Goal: Task Accomplishment & Management: Use online tool/utility

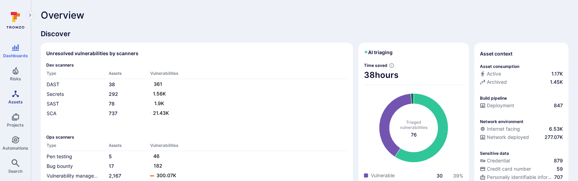
click at [17, 95] on icon "Assets" at bounding box center [15, 94] width 7 height 7
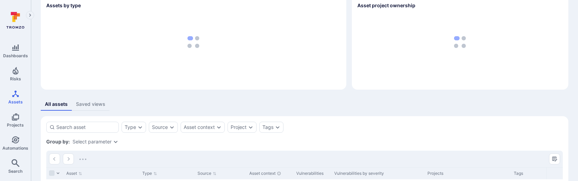
scroll to position [65, 0]
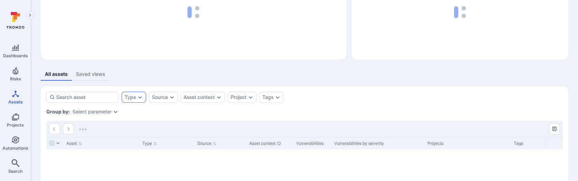
click at [134, 97] on div "Type" at bounding box center [130, 98] width 11 height 6
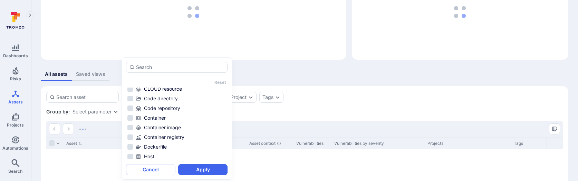
scroll to position [42, 0]
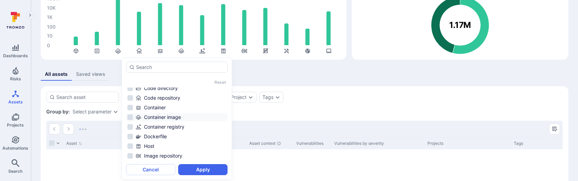
click at [150, 115] on div "Container image" at bounding box center [181, 117] width 91 height 7
click at [198, 159] on button "Apply" at bounding box center [202, 169] width 49 height 11
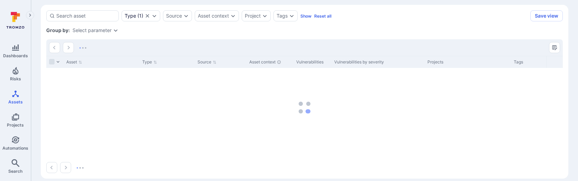
scroll to position [148, 0]
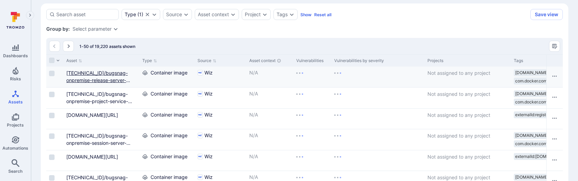
click at [97, 75] on link "[TECHNICAL_ID]/bugsnag-onpremise-release-server-node-lb@sha256:319ecb8b44f075e6…" at bounding box center [101, 94] width 70 height 49
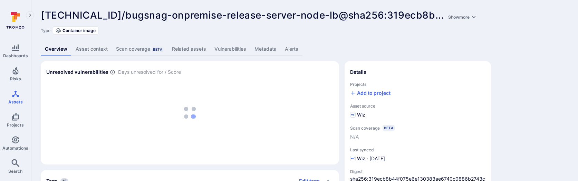
click at [234, 48] on link "Vulnerabilities" at bounding box center [230, 49] width 40 height 13
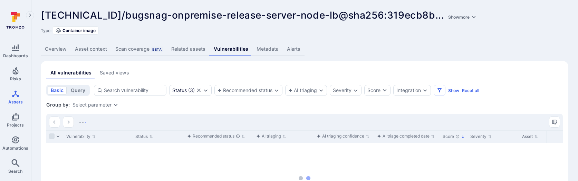
click at [274, 50] on link "Metadata" at bounding box center [268, 49] width 30 height 13
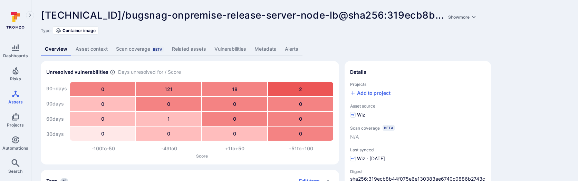
click at [179, 47] on link "Related assets" at bounding box center [189, 49] width 42 height 13
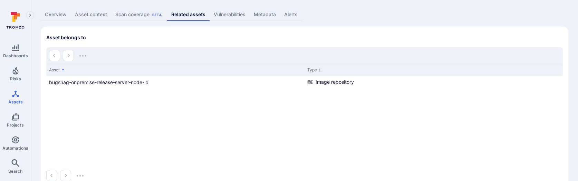
scroll to position [45, 0]
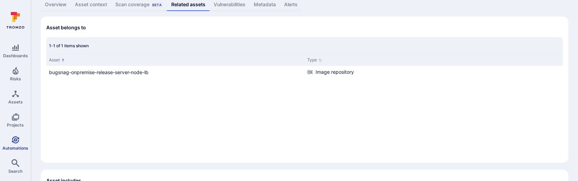
click at [15, 138] on icon "Automations" at bounding box center [15, 139] width 7 height 7
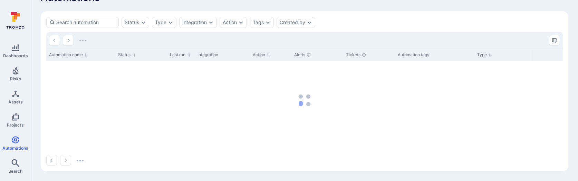
scroll to position [4, 0]
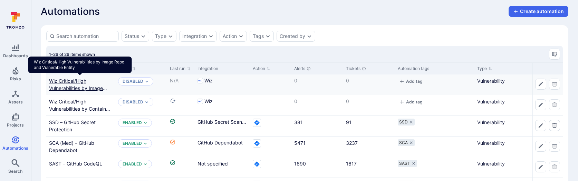
click at [88, 87] on link "Wiz Critical/High Vulnerabilities by Image Repo and Vulnerable Entity" at bounding box center [79, 88] width 61 height 20
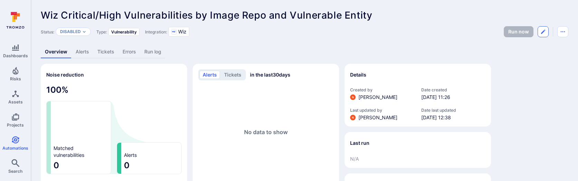
click at [538, 31] on button "Edit automation" at bounding box center [543, 31] width 11 height 11
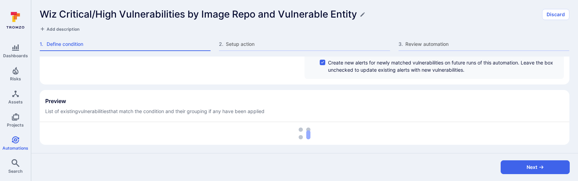
scroll to position [136, 0]
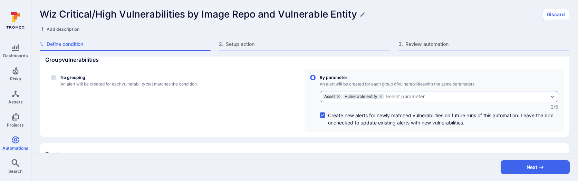
click at [417, 95] on div "Select parameter" at bounding box center [405, 97] width 39 height 6
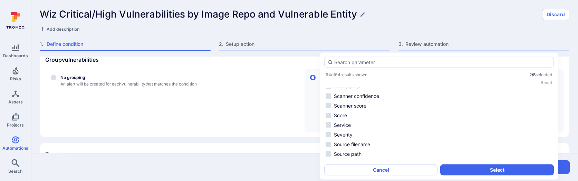
scroll to position [406, 0]
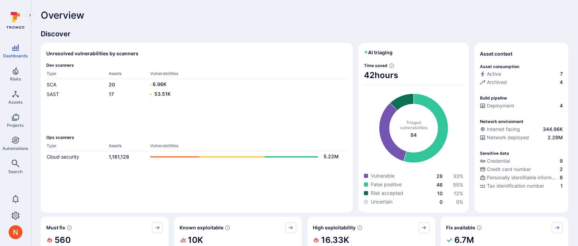
scroll to position [124, 0]
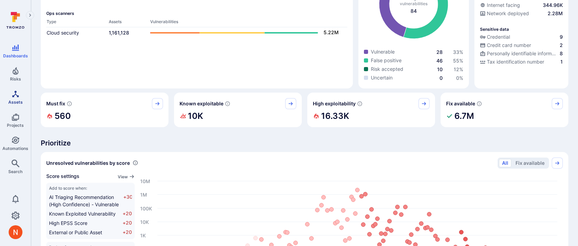
click at [20, 93] on link "Assets" at bounding box center [15, 97] width 31 height 20
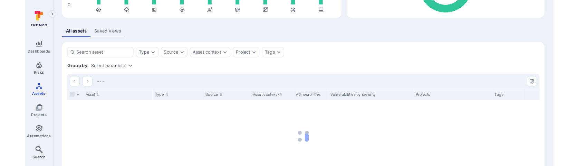
scroll to position [103, 0]
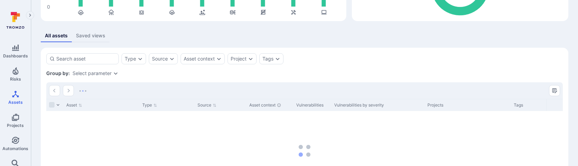
click at [318, 65] on section "Type Source Asset context Project Tags Save view Group by: Select parameter Ass…" at bounding box center [305, 135] width 528 height 174
